Goal: Task Accomplishment & Management: Use online tool/utility

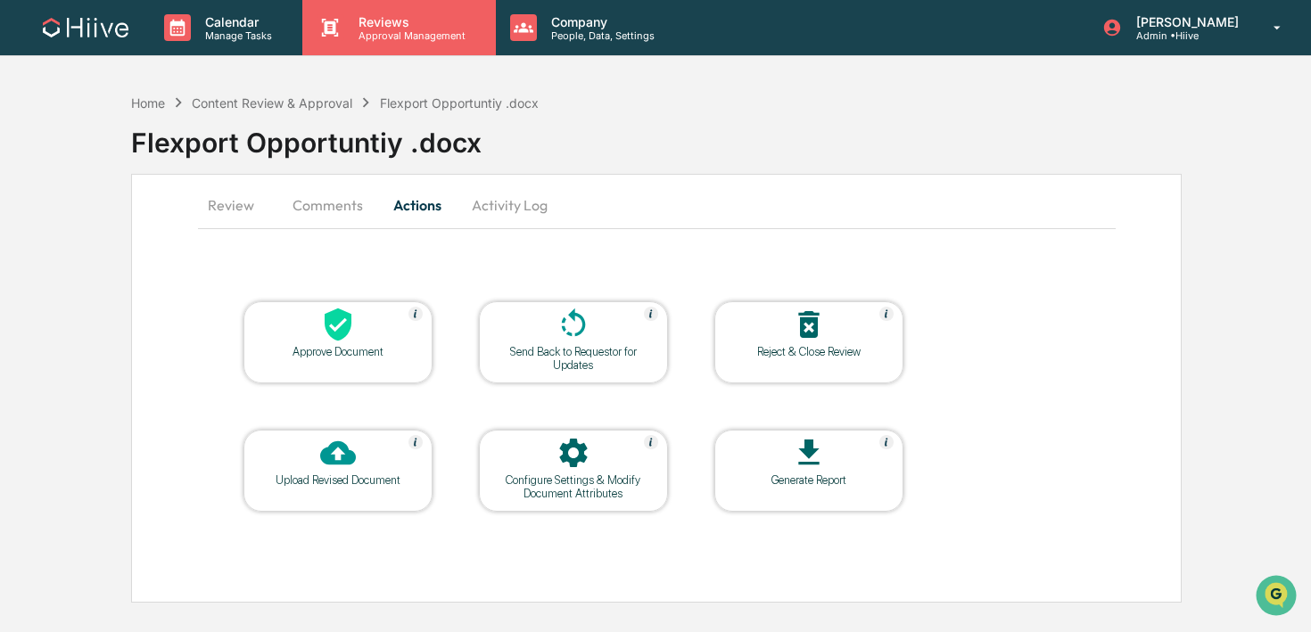
click at [356, 50] on div "Reviews Approval Management" at bounding box center [398, 27] width 193 height 55
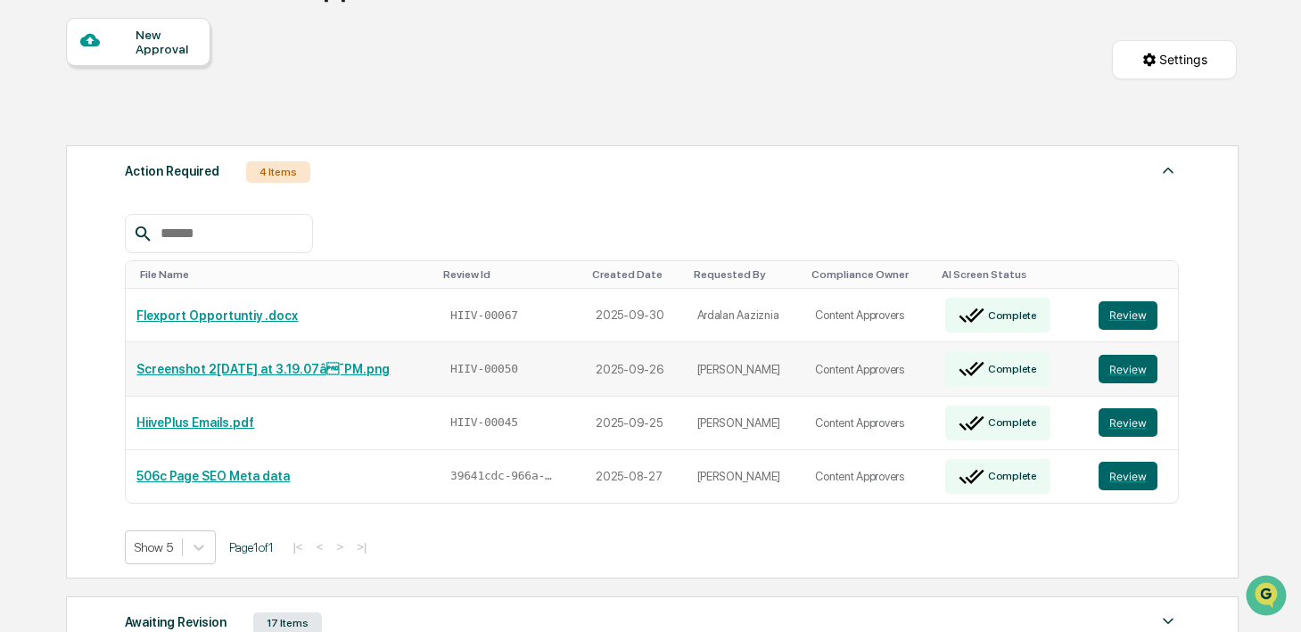
scroll to position [160, 0]
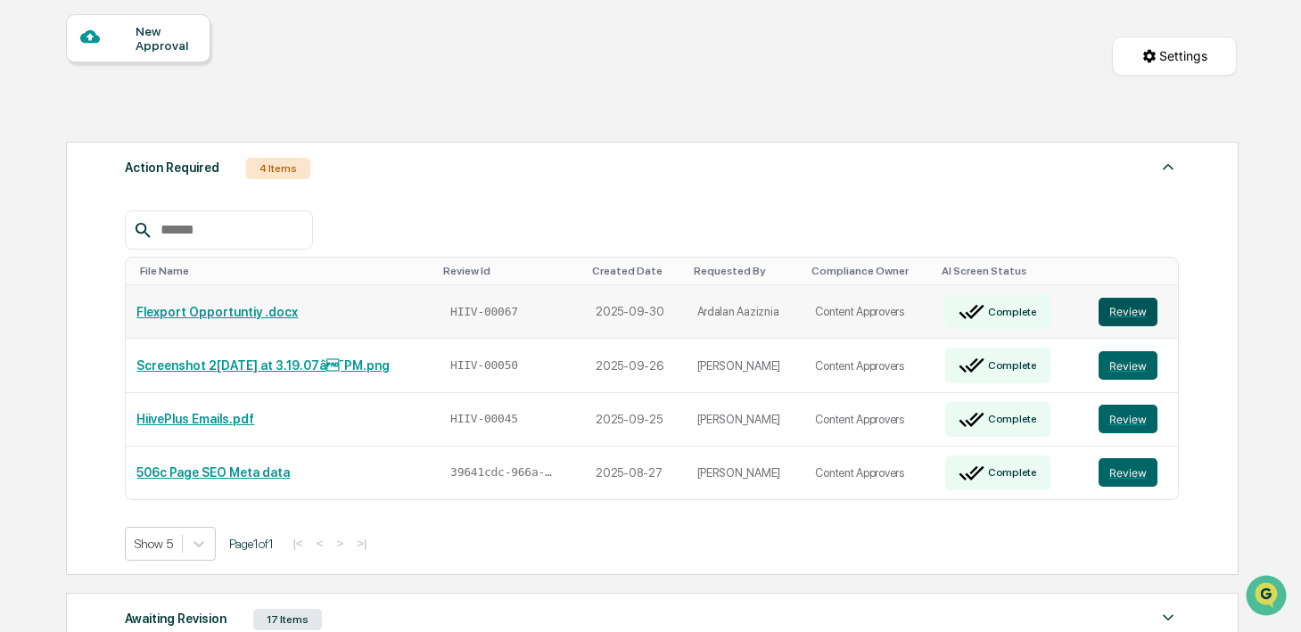
click at [1108, 314] on button "Review" at bounding box center [1128, 312] width 59 height 29
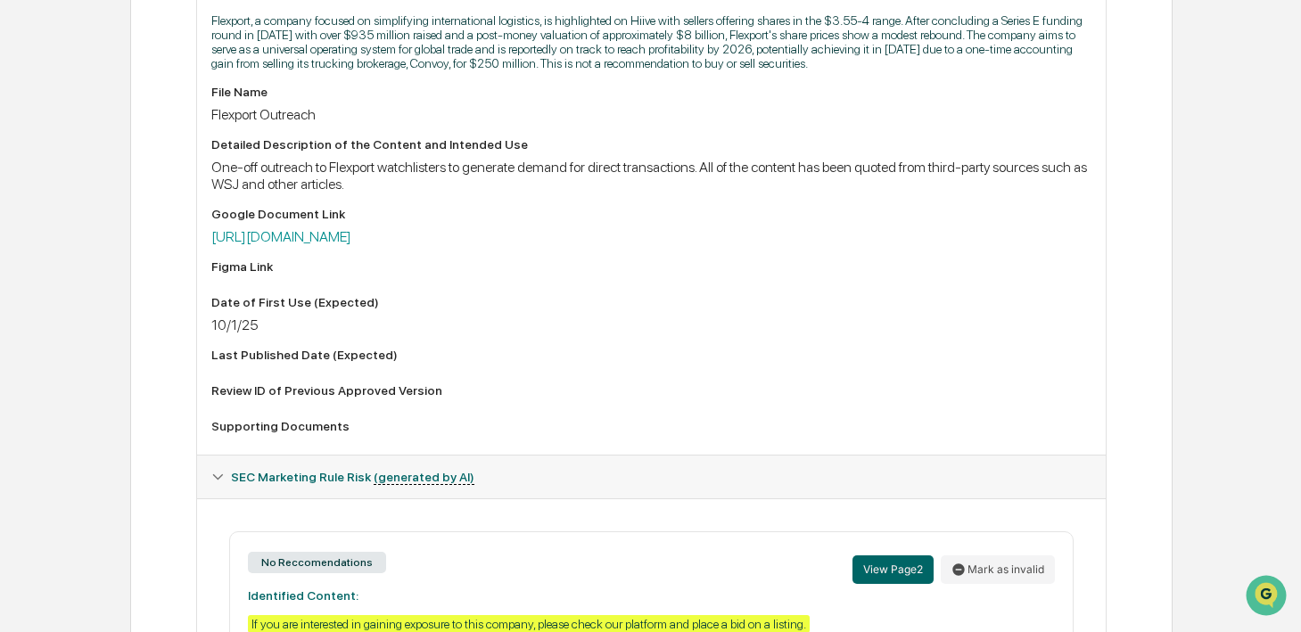
click at [573, 245] on div "Google Document Link [URL][DOMAIN_NAME]" at bounding box center [651, 226] width 880 height 38
click at [351, 245] on link "[URL][DOMAIN_NAME]" at bounding box center [281, 236] width 140 height 17
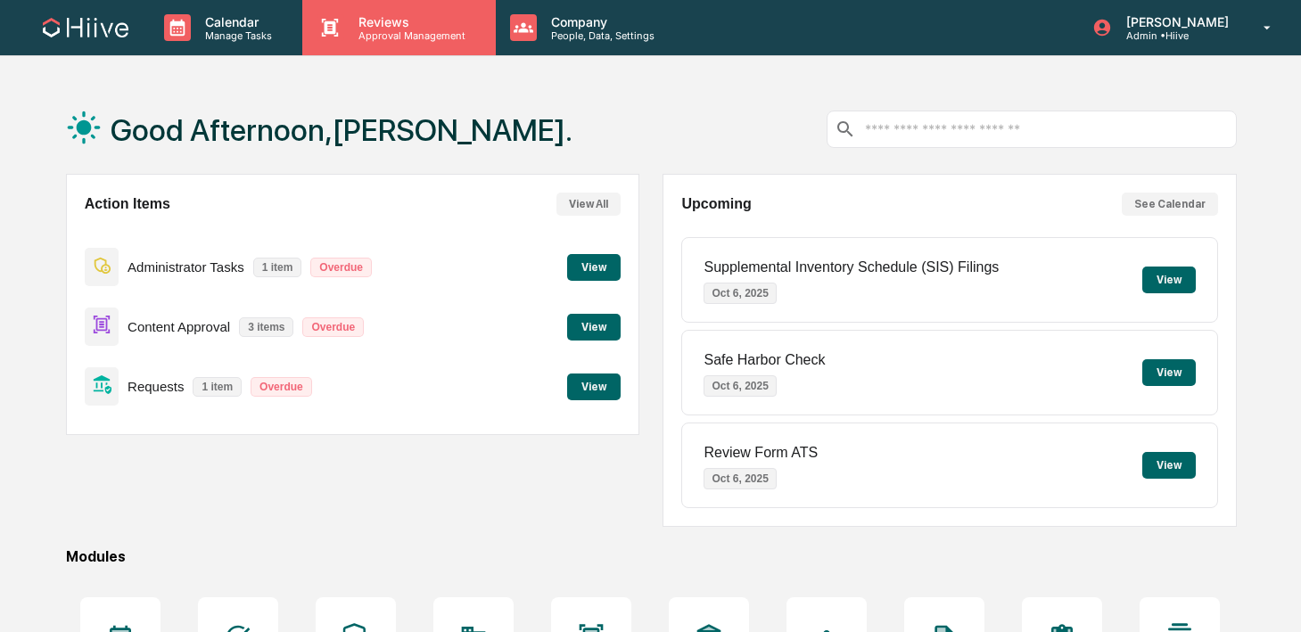
click at [369, 32] on p "Approval Management" at bounding box center [409, 35] width 130 height 12
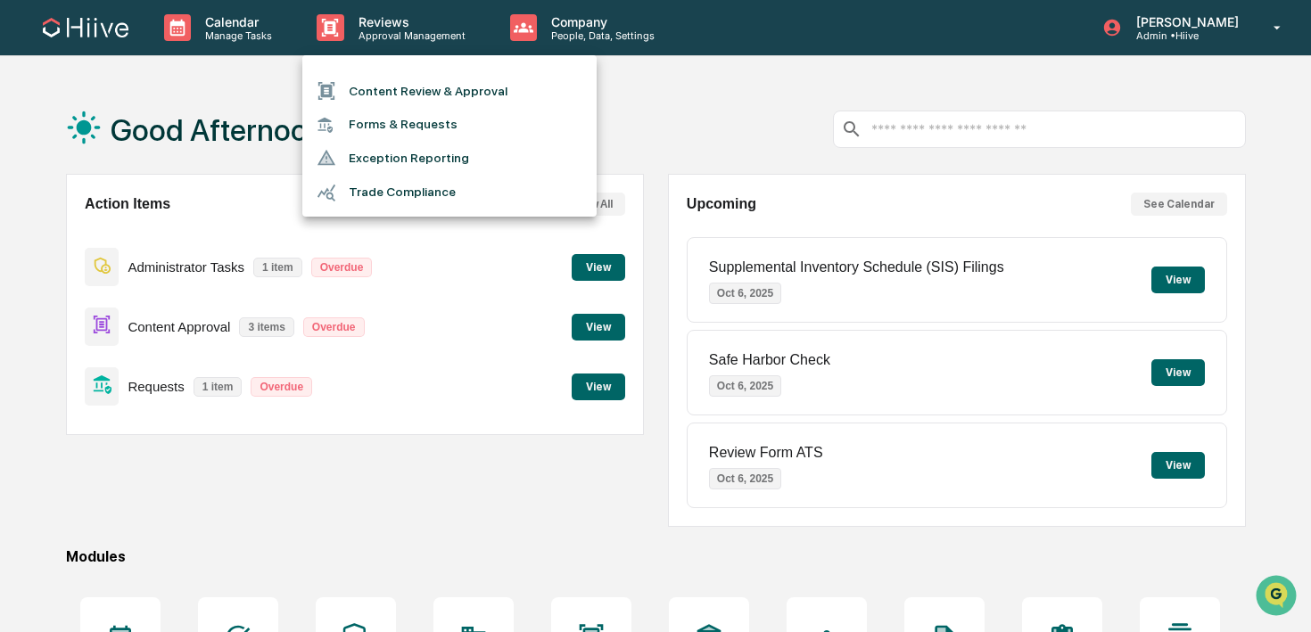
click at [359, 81] on li "Content Review & Approval" at bounding box center [449, 91] width 294 height 34
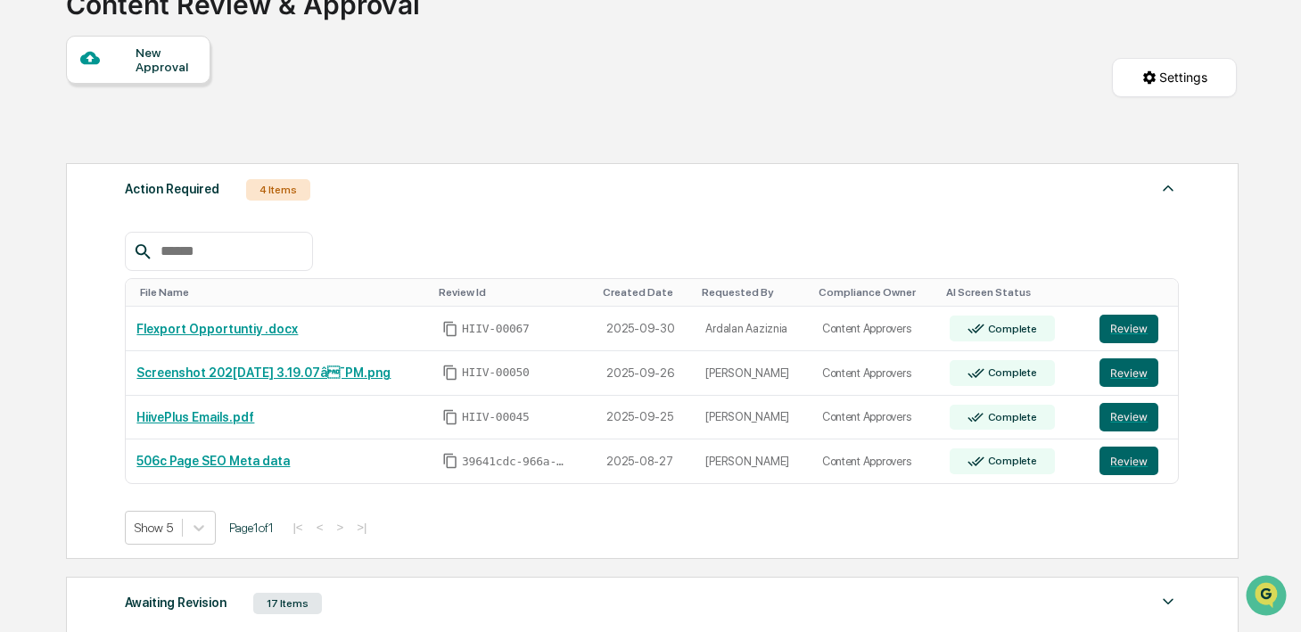
scroll to position [192, 0]
